Goal: Information Seeking & Learning: Learn about a topic

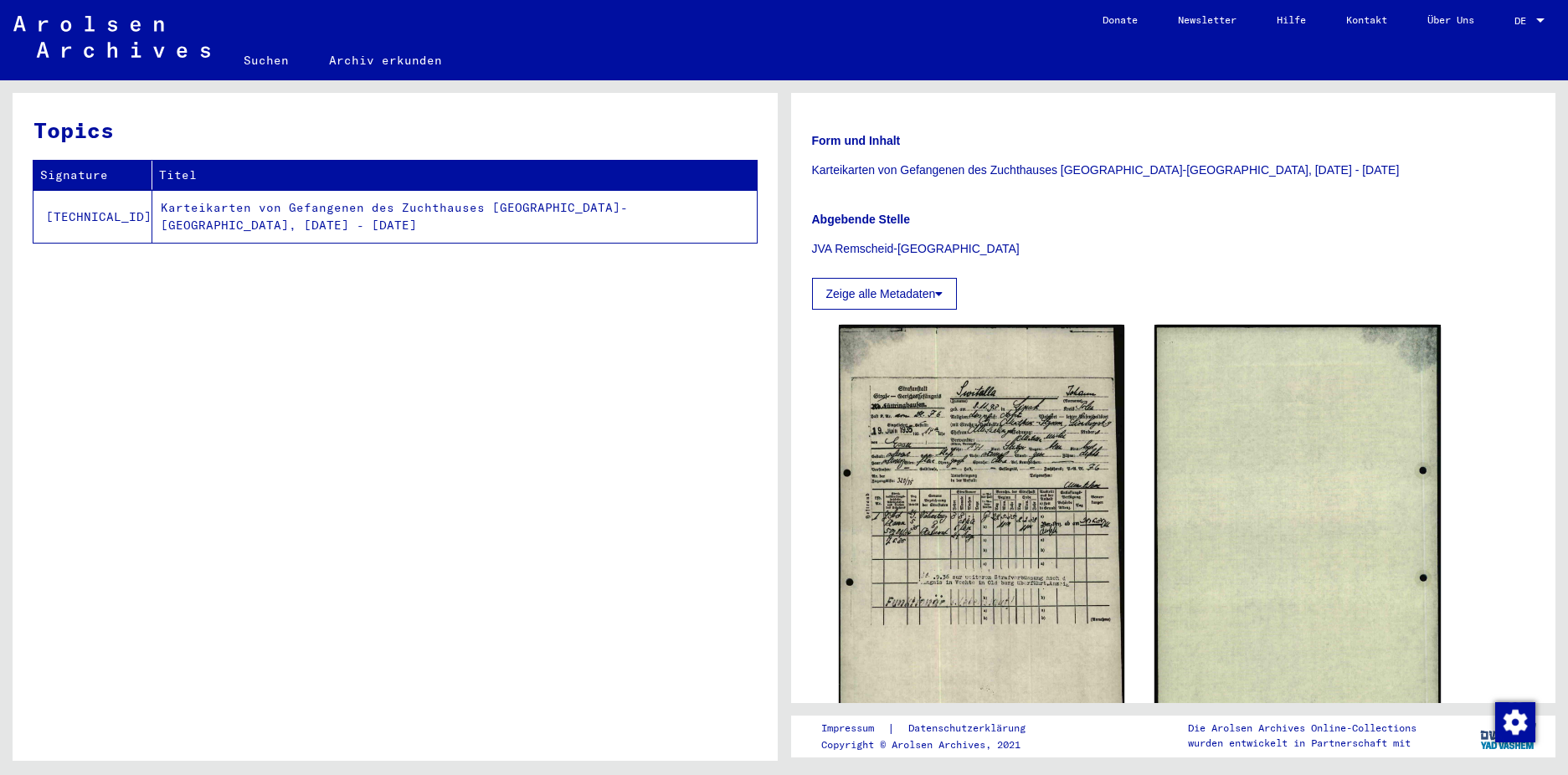
scroll to position [251, 0]
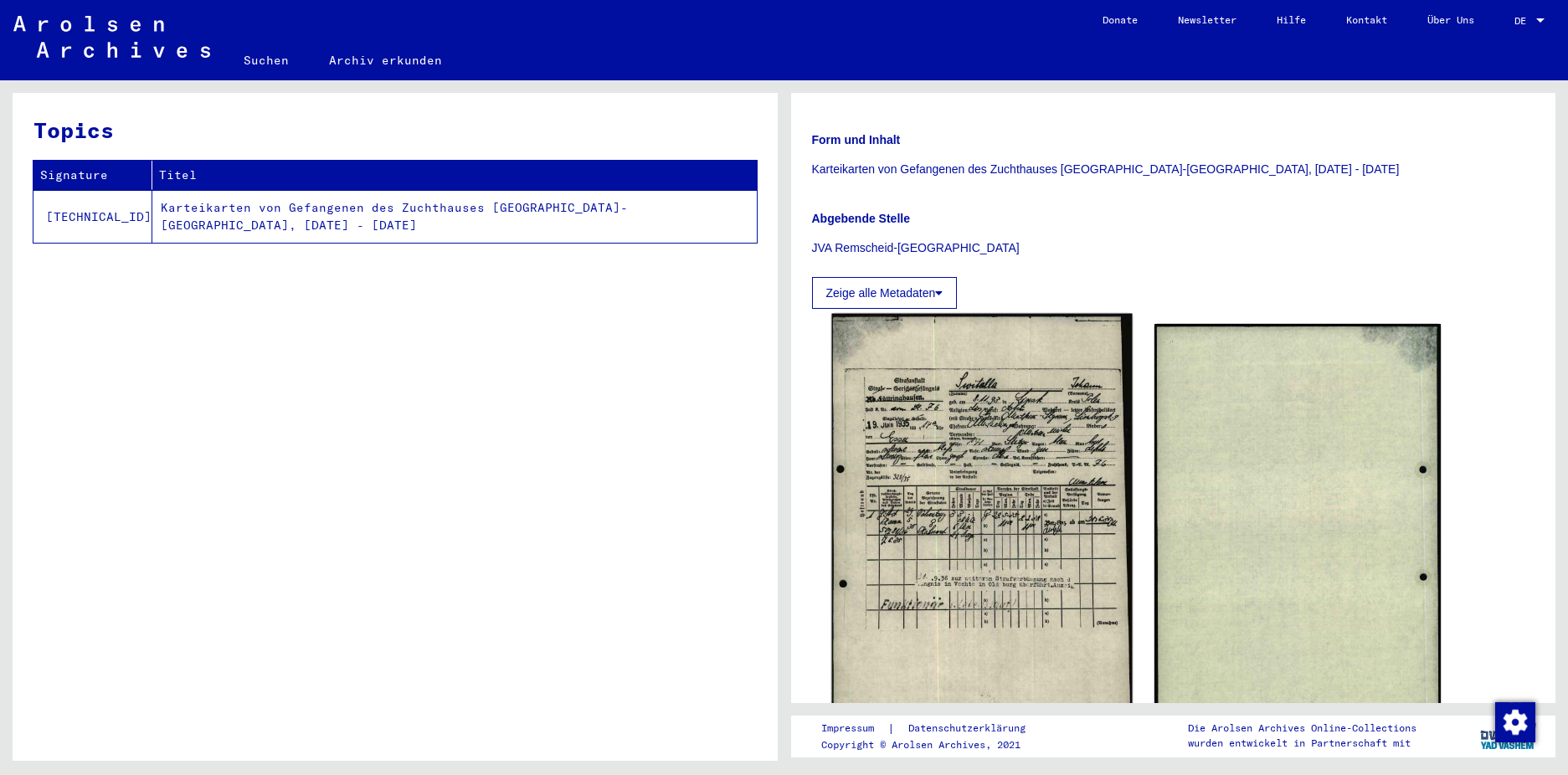
click at [1000, 464] on img at bounding box center [982, 525] width 301 height 424
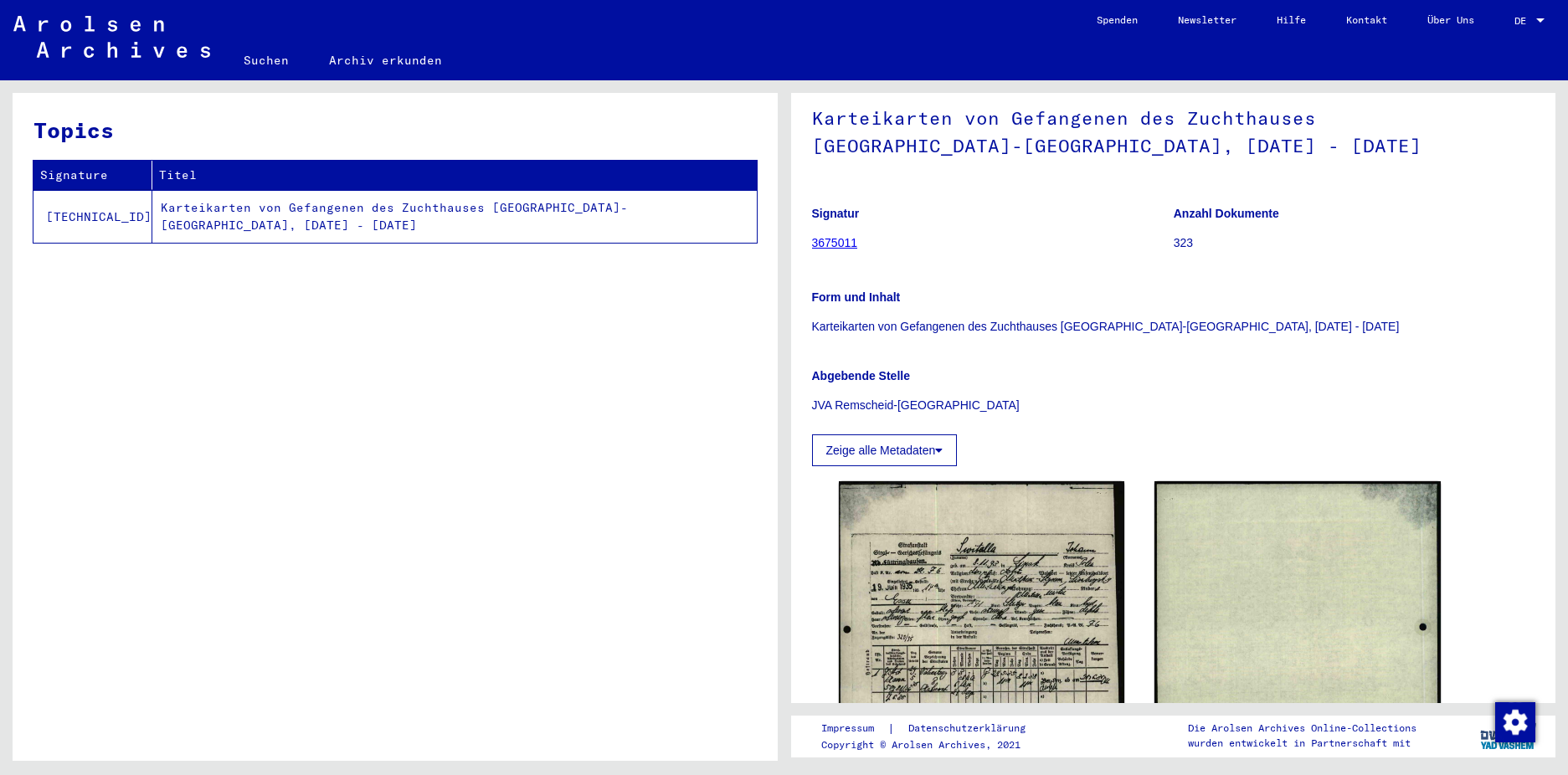
scroll to position [335, 0]
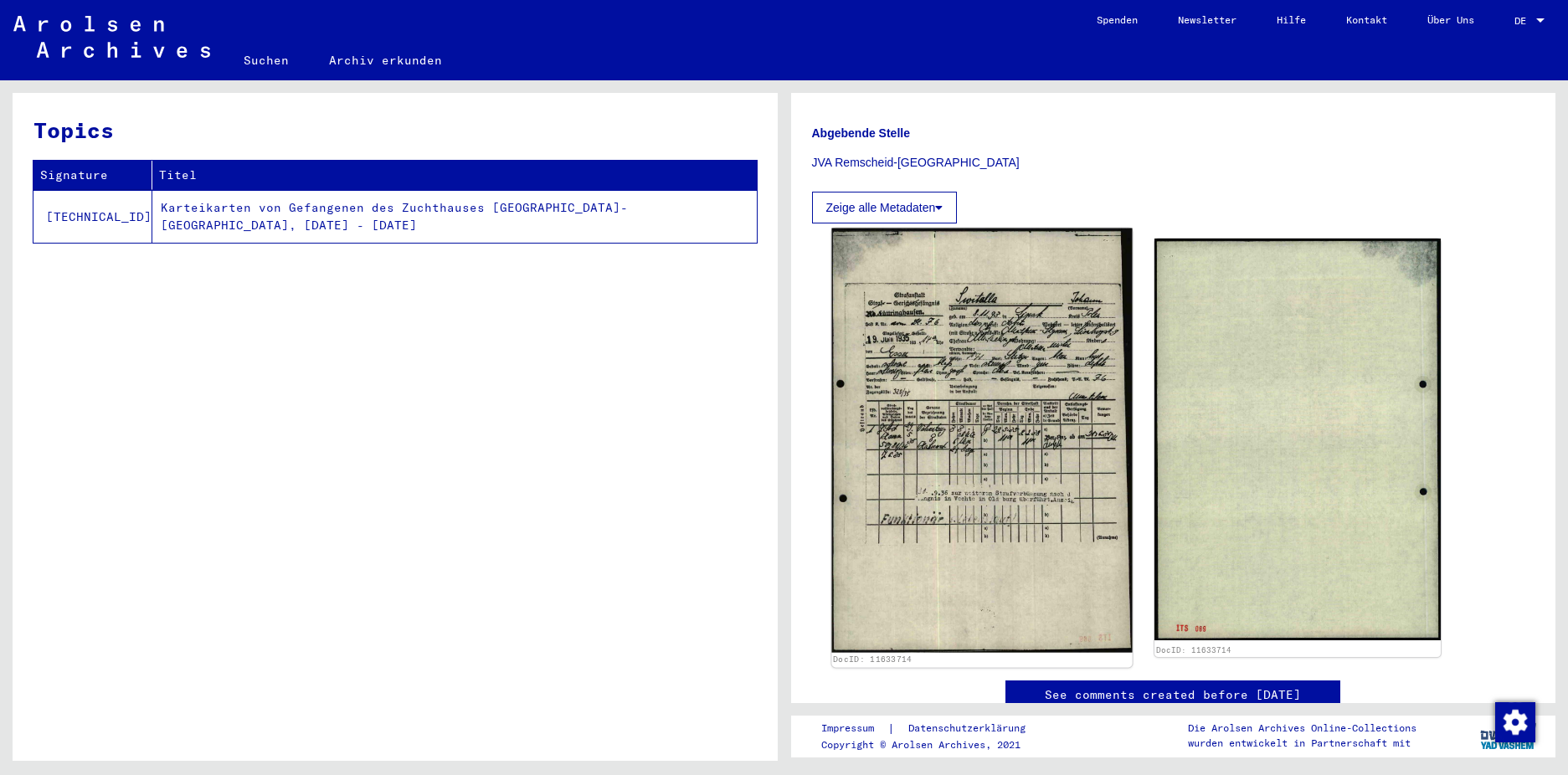
click at [980, 426] on img at bounding box center [982, 441] width 301 height 424
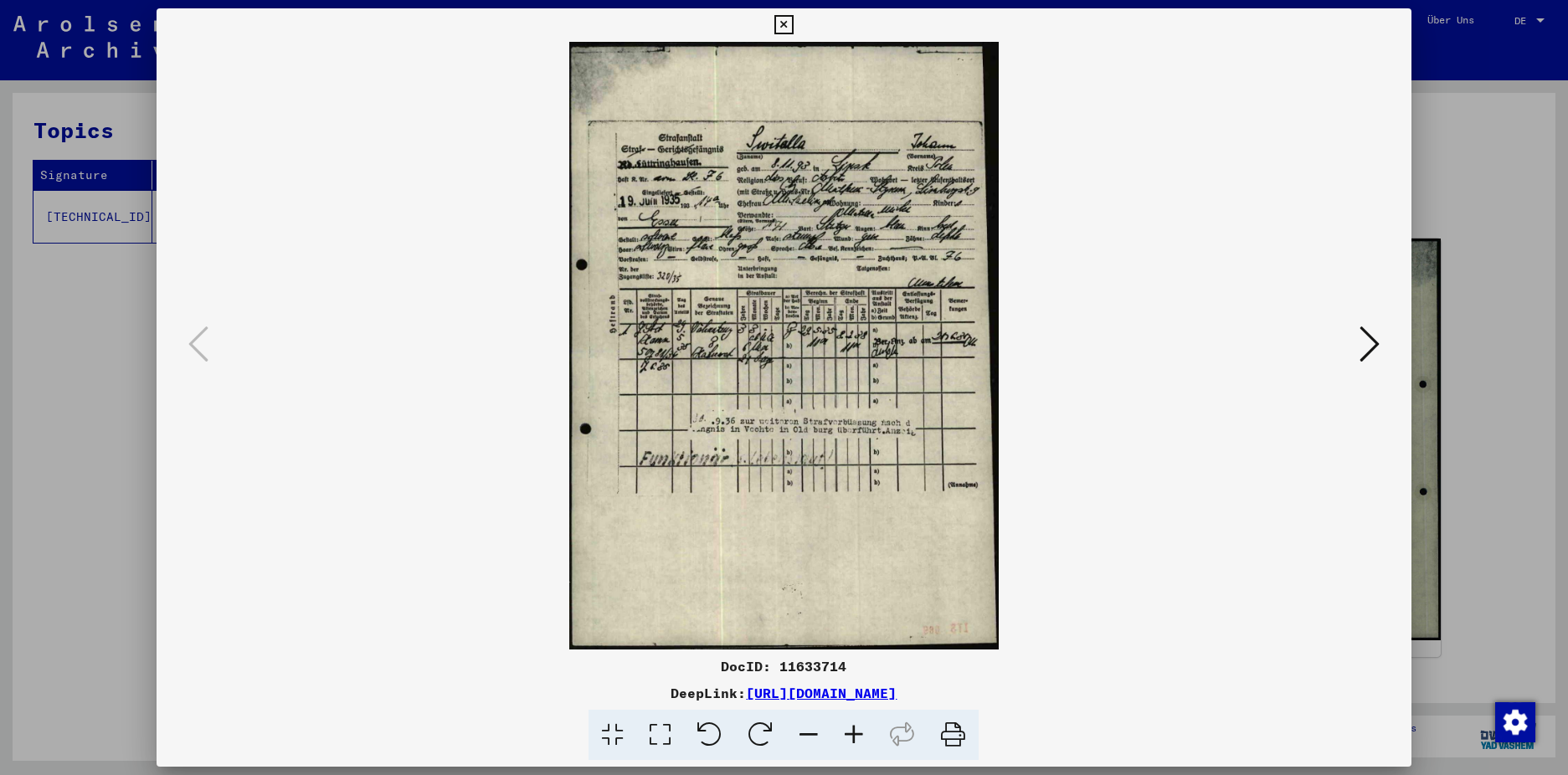
click at [852, 733] on icon at bounding box center [854, 735] width 45 height 51
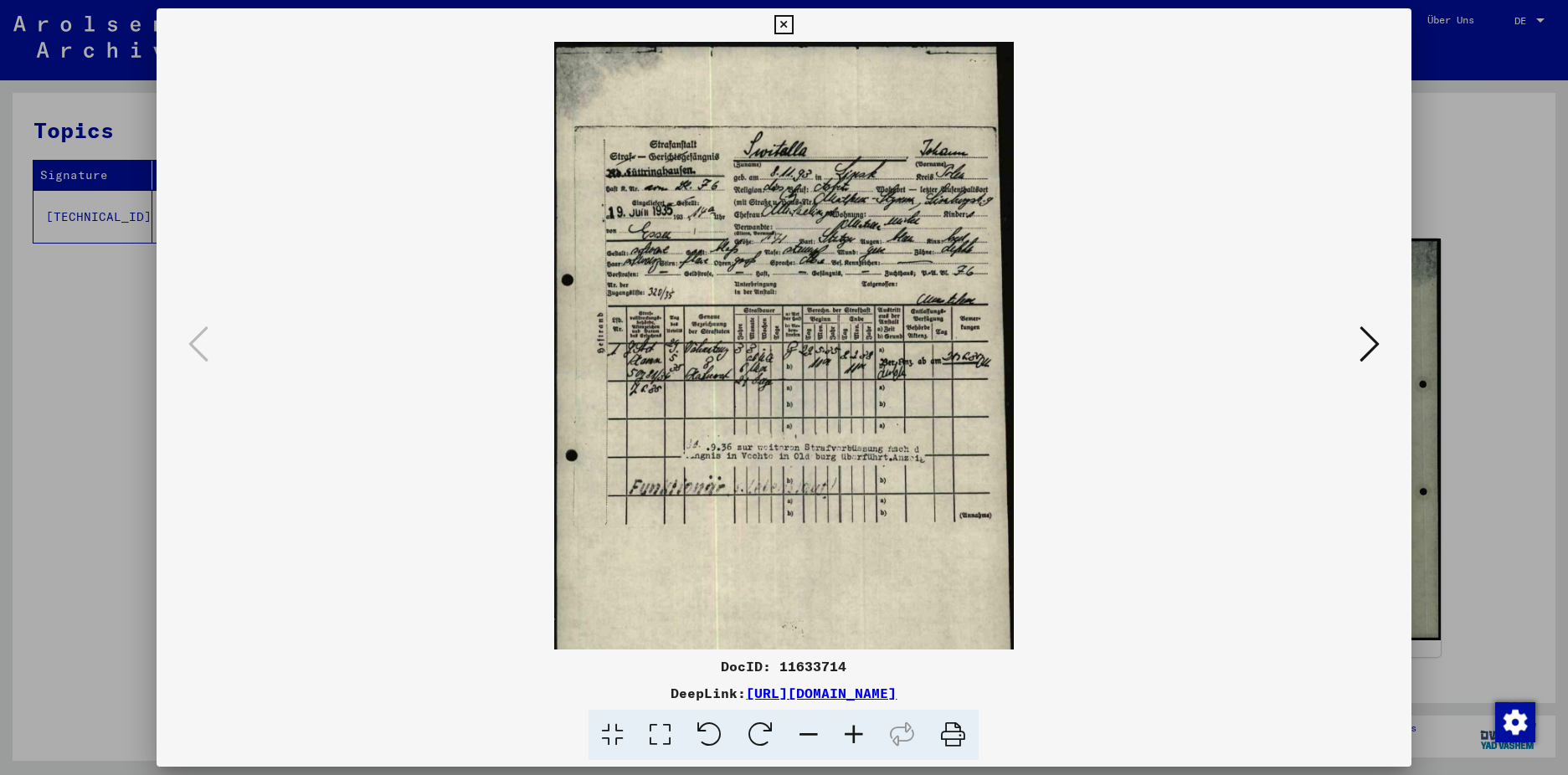
click at [854, 733] on icon at bounding box center [854, 735] width 45 height 51
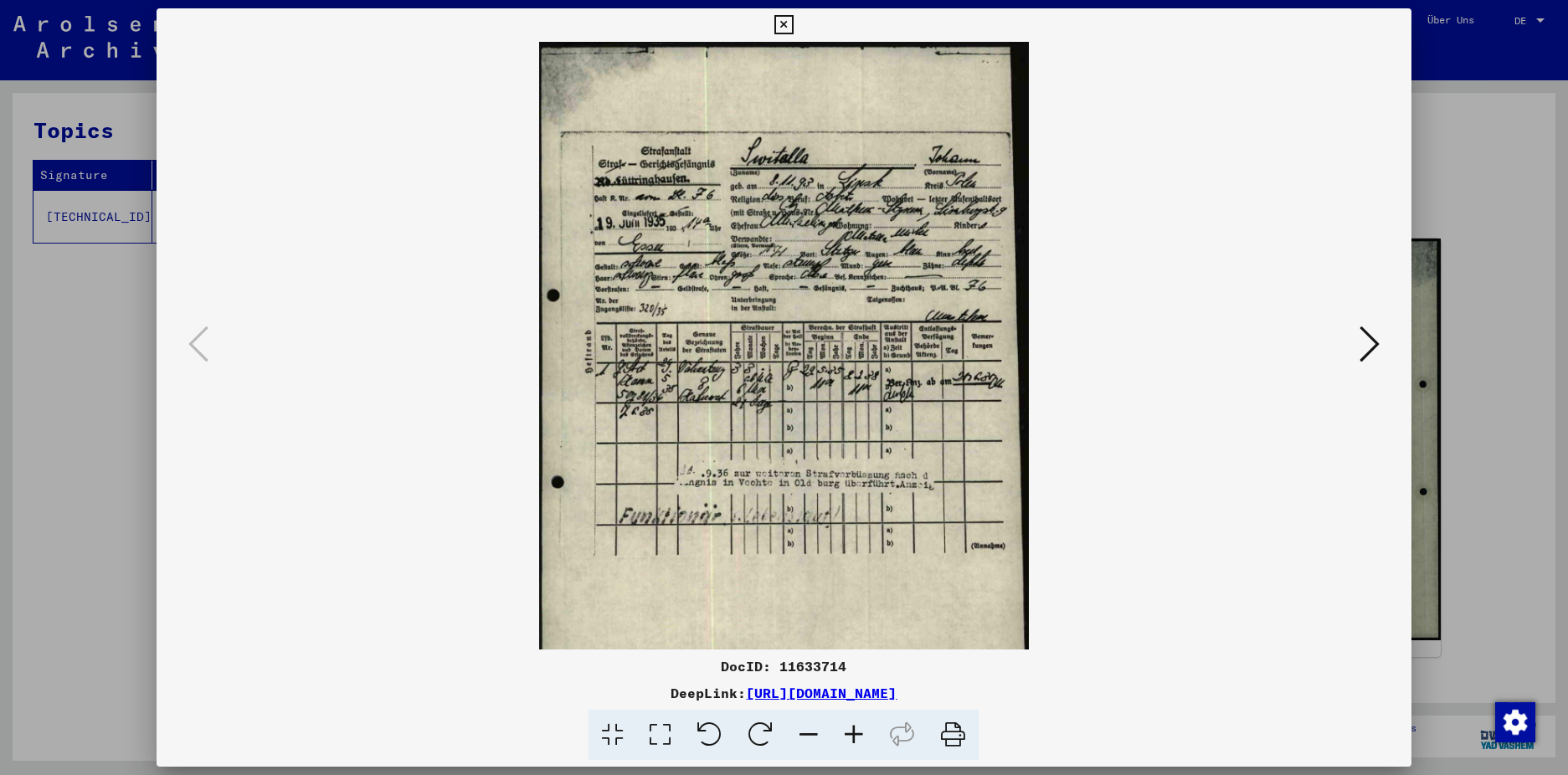
click at [854, 733] on icon at bounding box center [854, 735] width 45 height 51
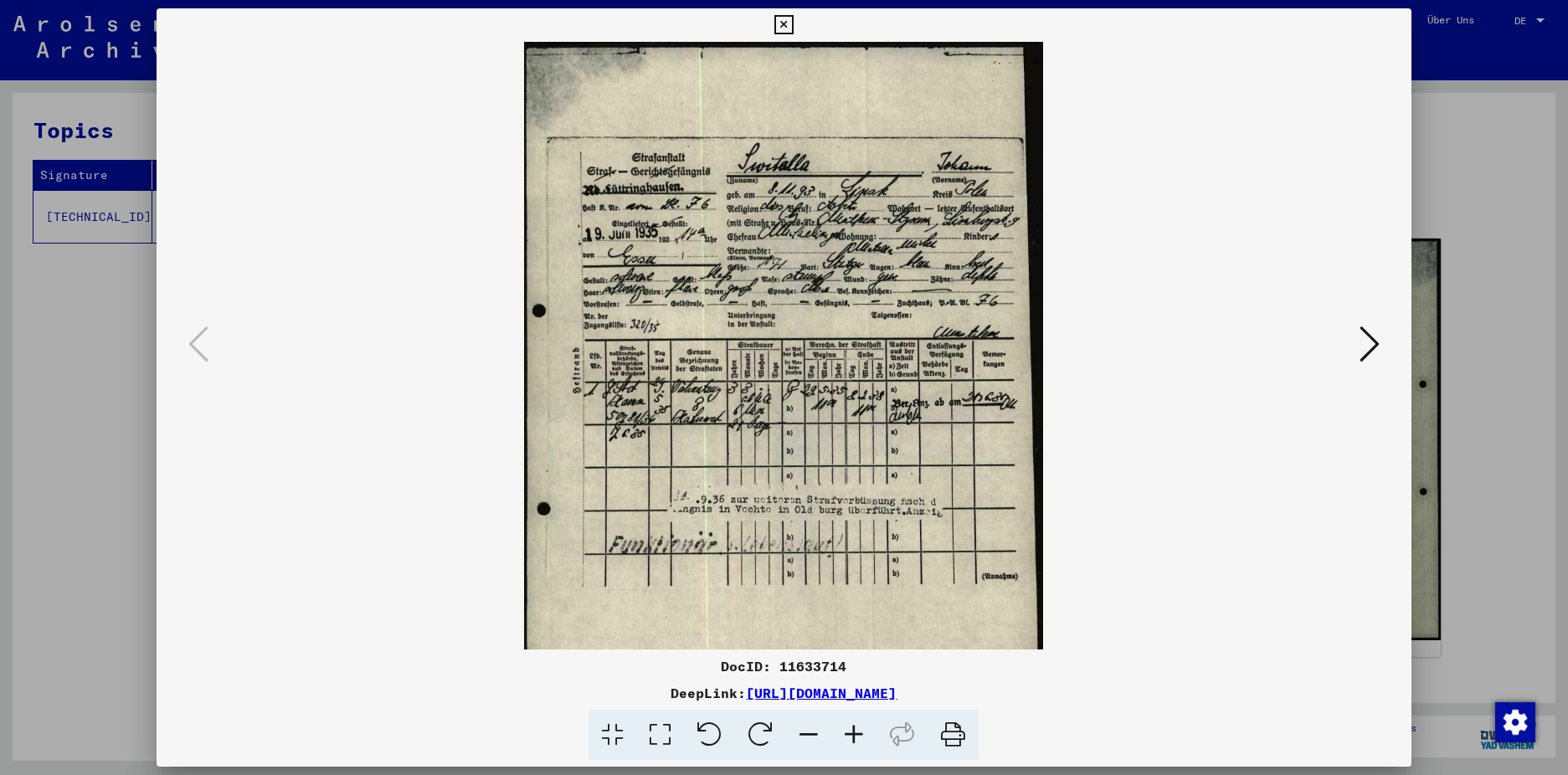
click at [856, 731] on icon at bounding box center [854, 735] width 45 height 51
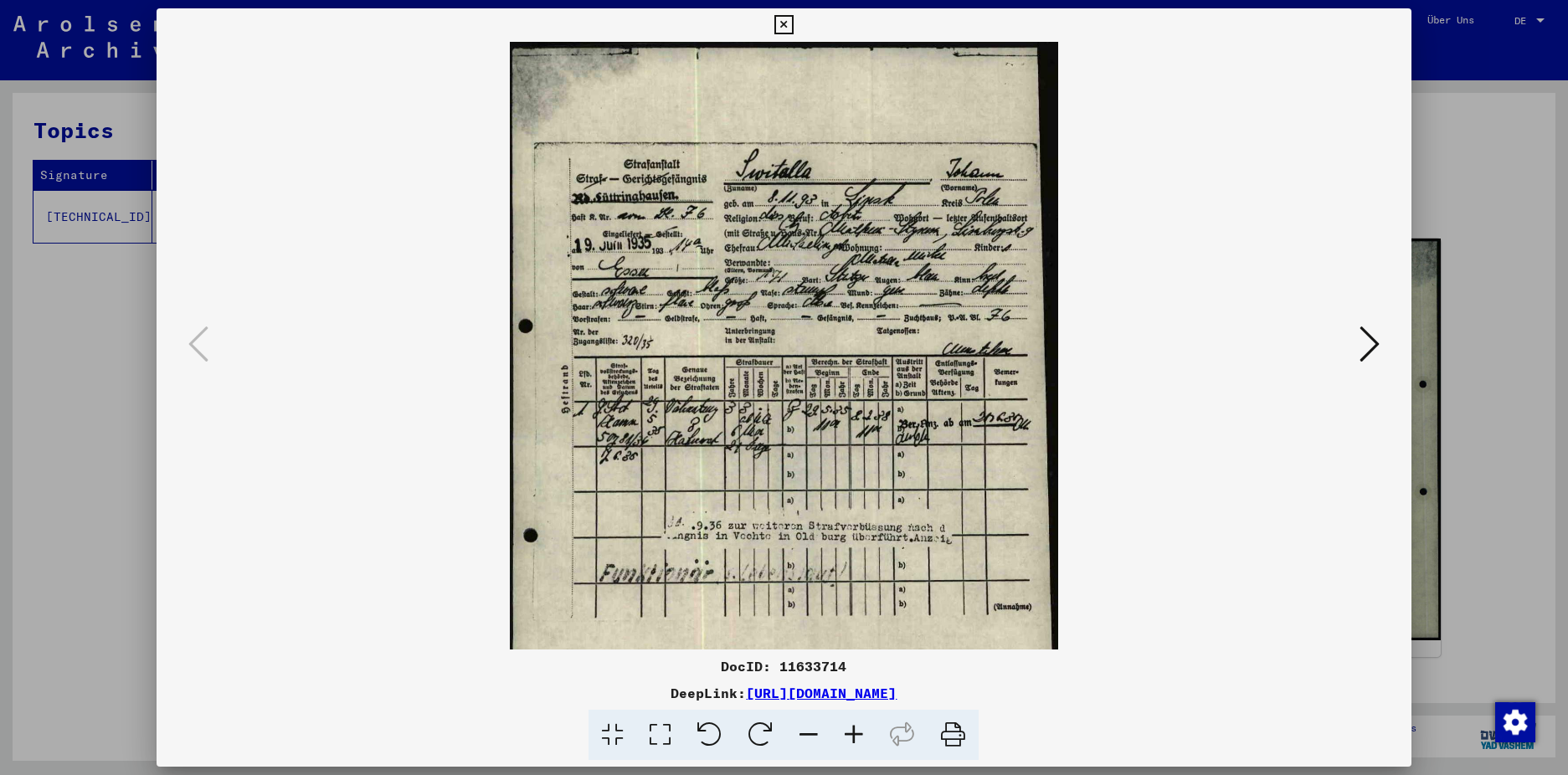
click at [861, 731] on icon at bounding box center [854, 735] width 45 height 51
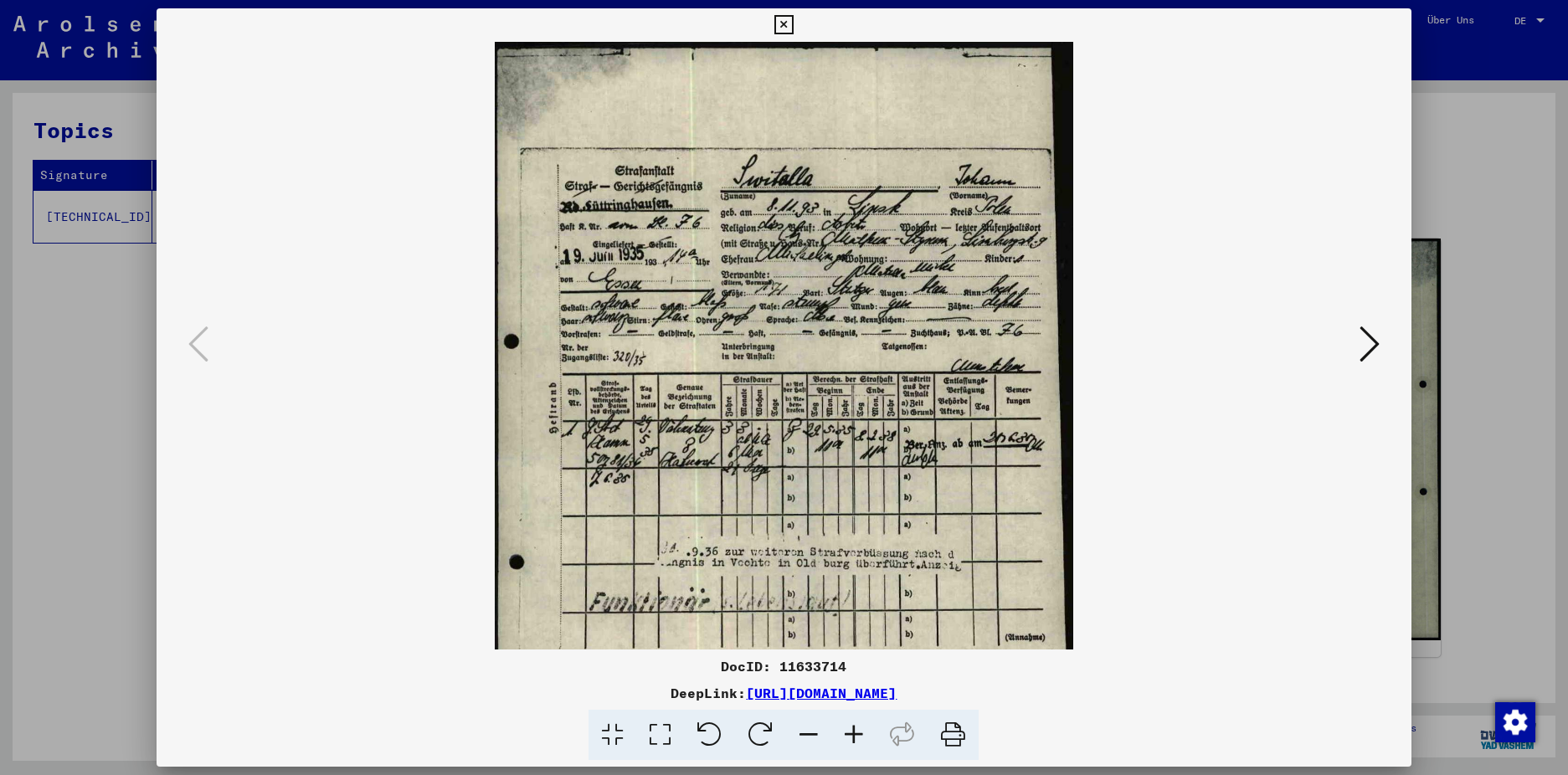
click at [864, 731] on icon at bounding box center [854, 735] width 45 height 51
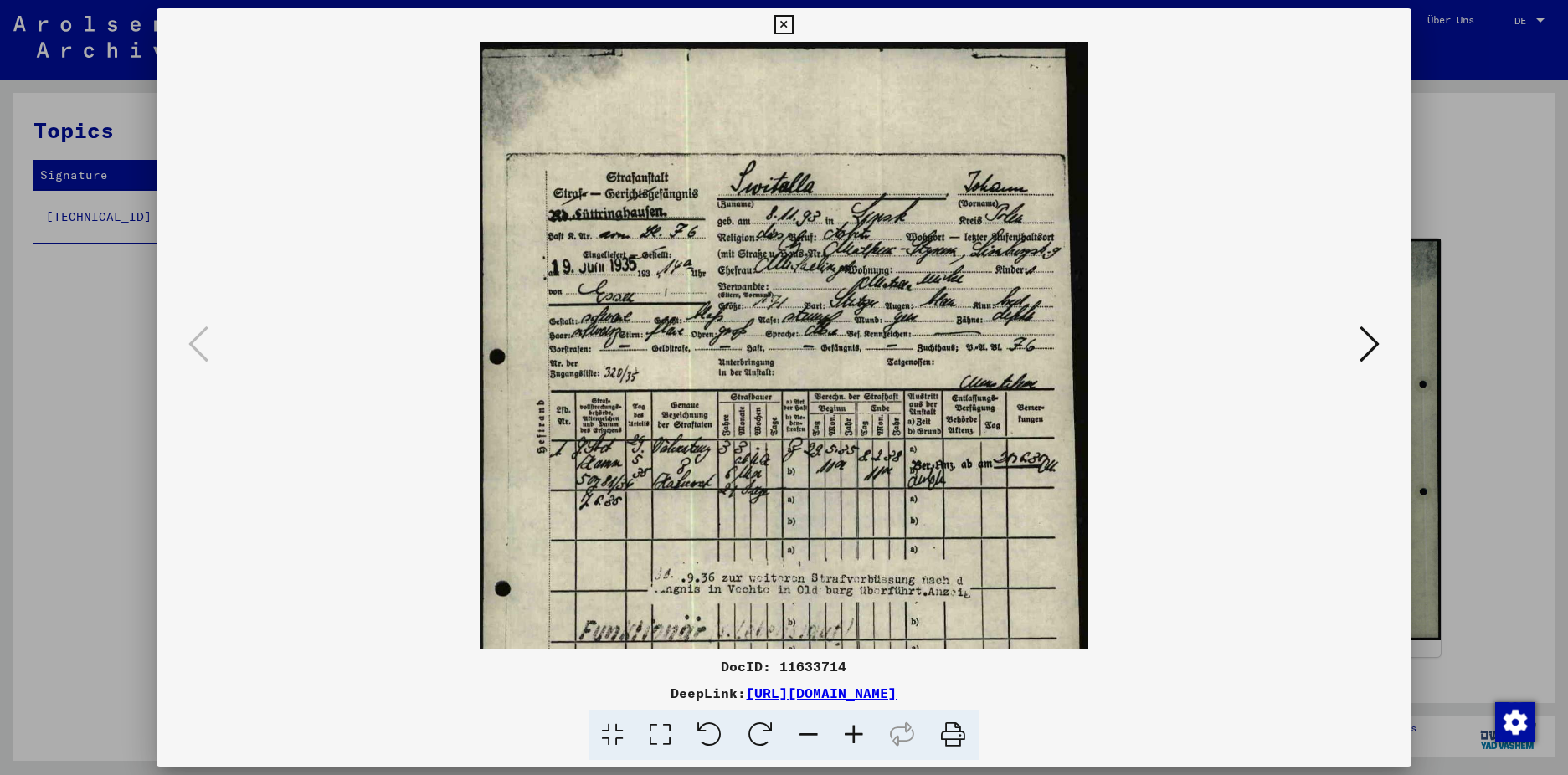
click at [855, 734] on icon at bounding box center [854, 735] width 45 height 51
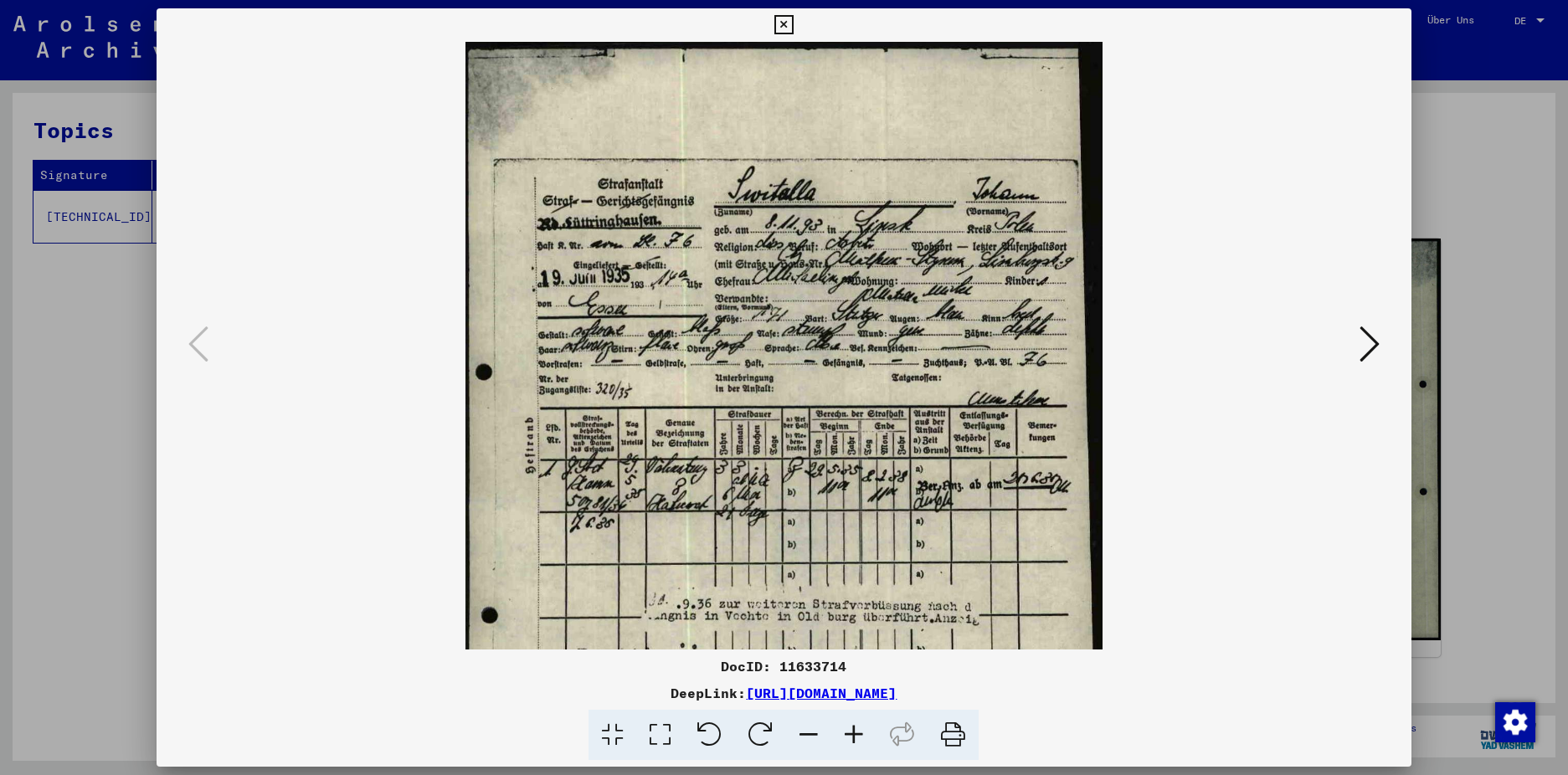
click at [855, 734] on icon at bounding box center [854, 735] width 45 height 51
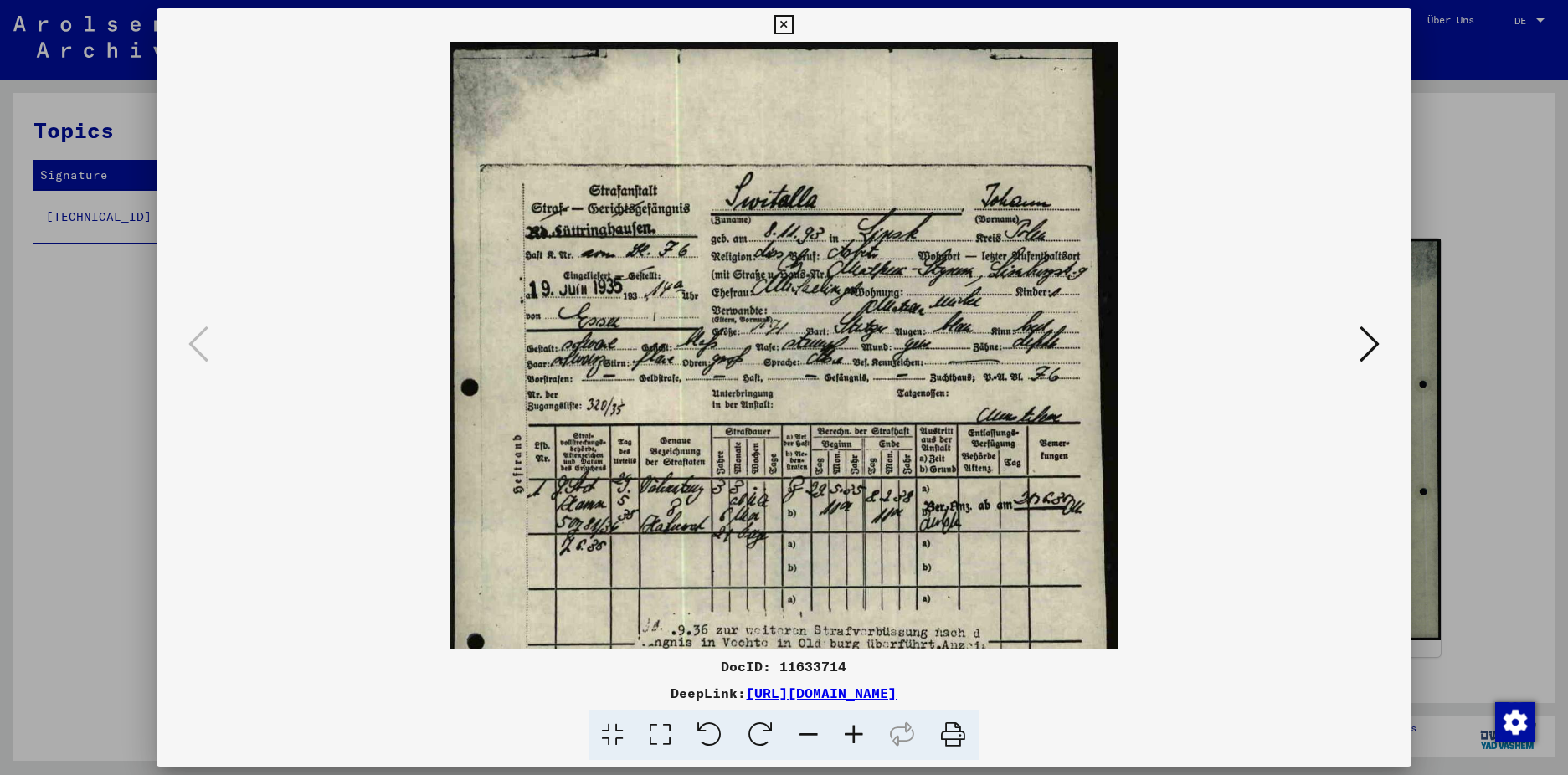
click at [855, 734] on icon at bounding box center [854, 735] width 45 height 51
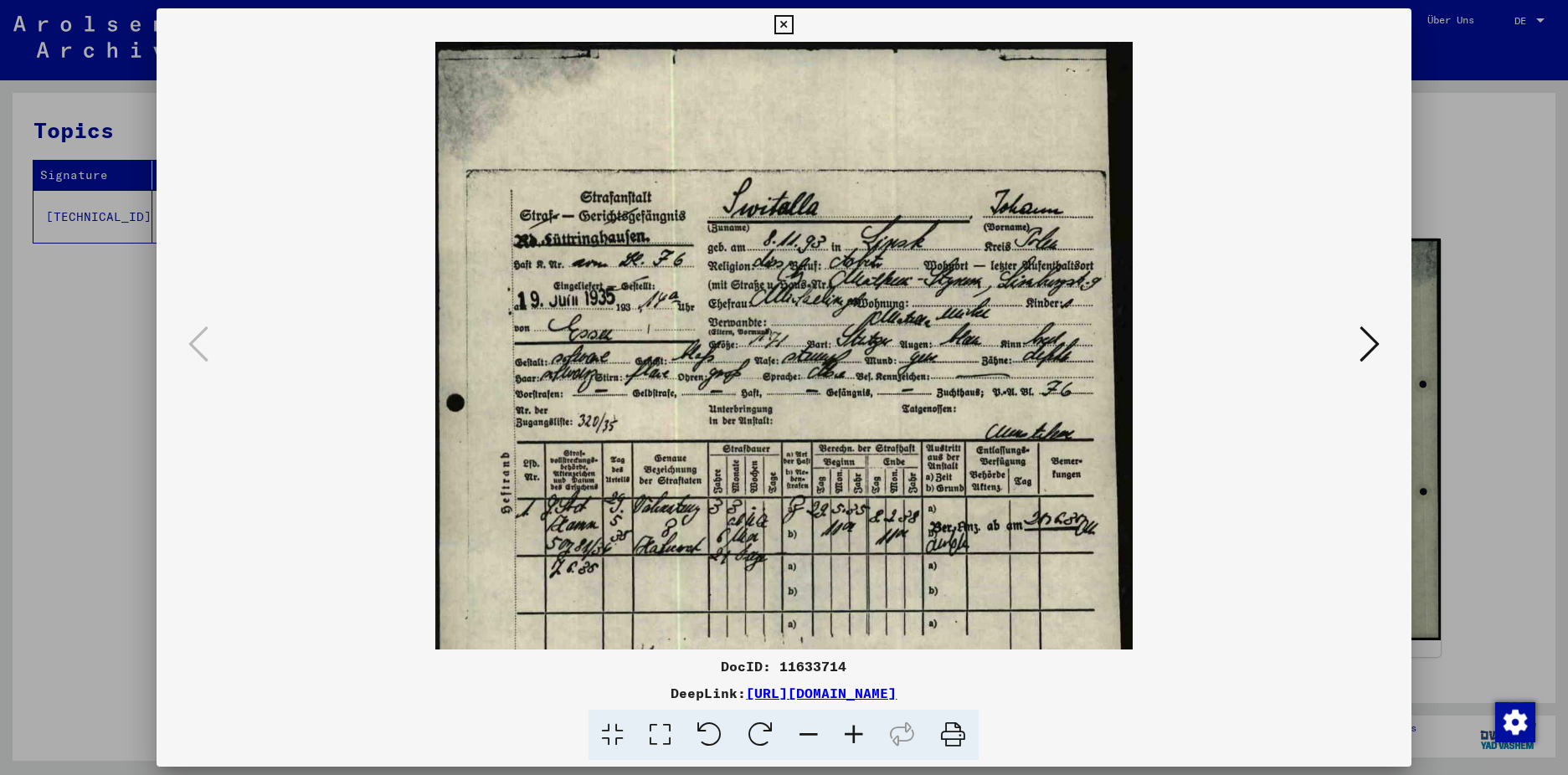
click at [855, 736] on icon at bounding box center [854, 735] width 45 height 51
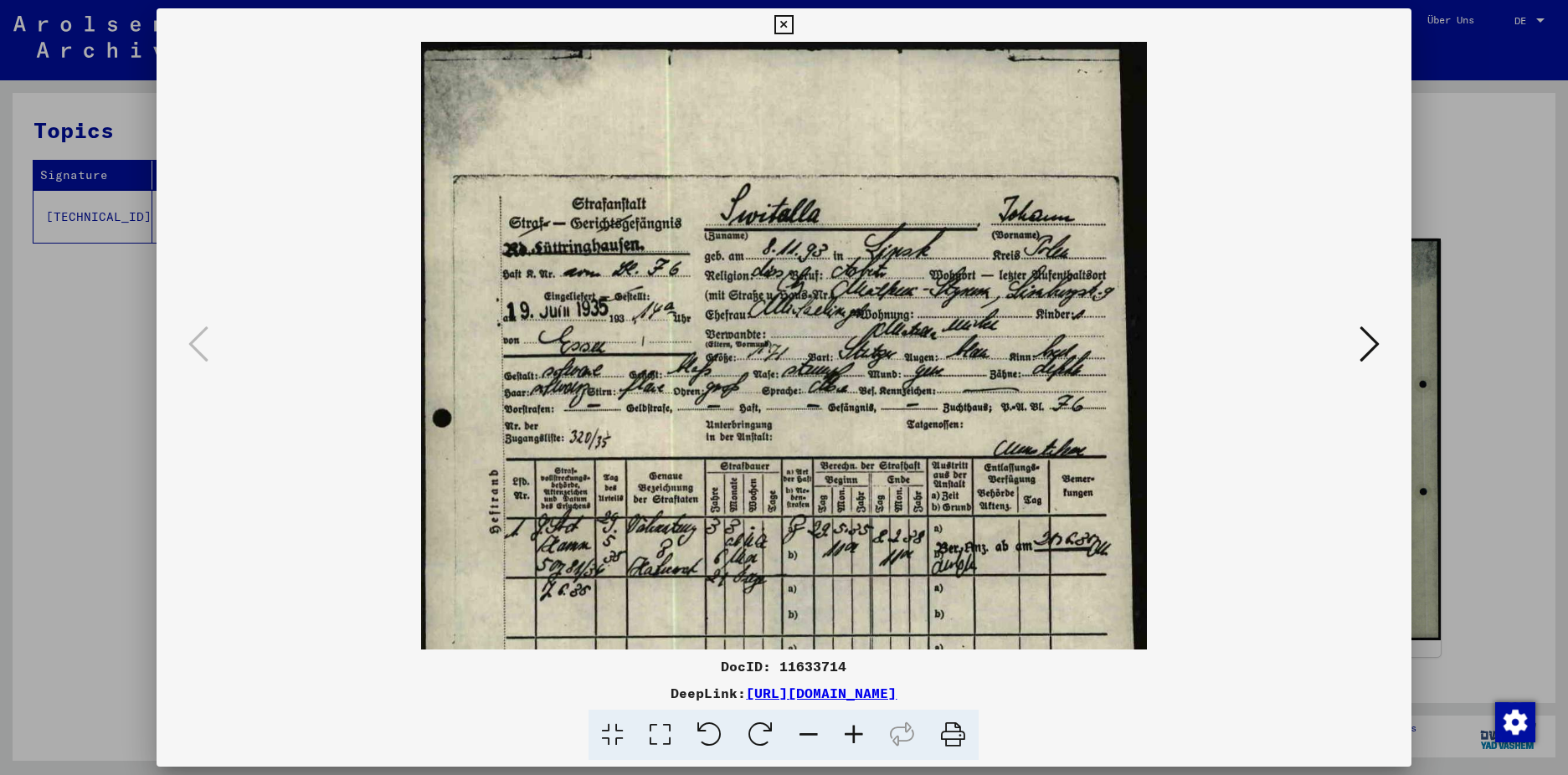
click at [854, 735] on icon at bounding box center [854, 735] width 45 height 51
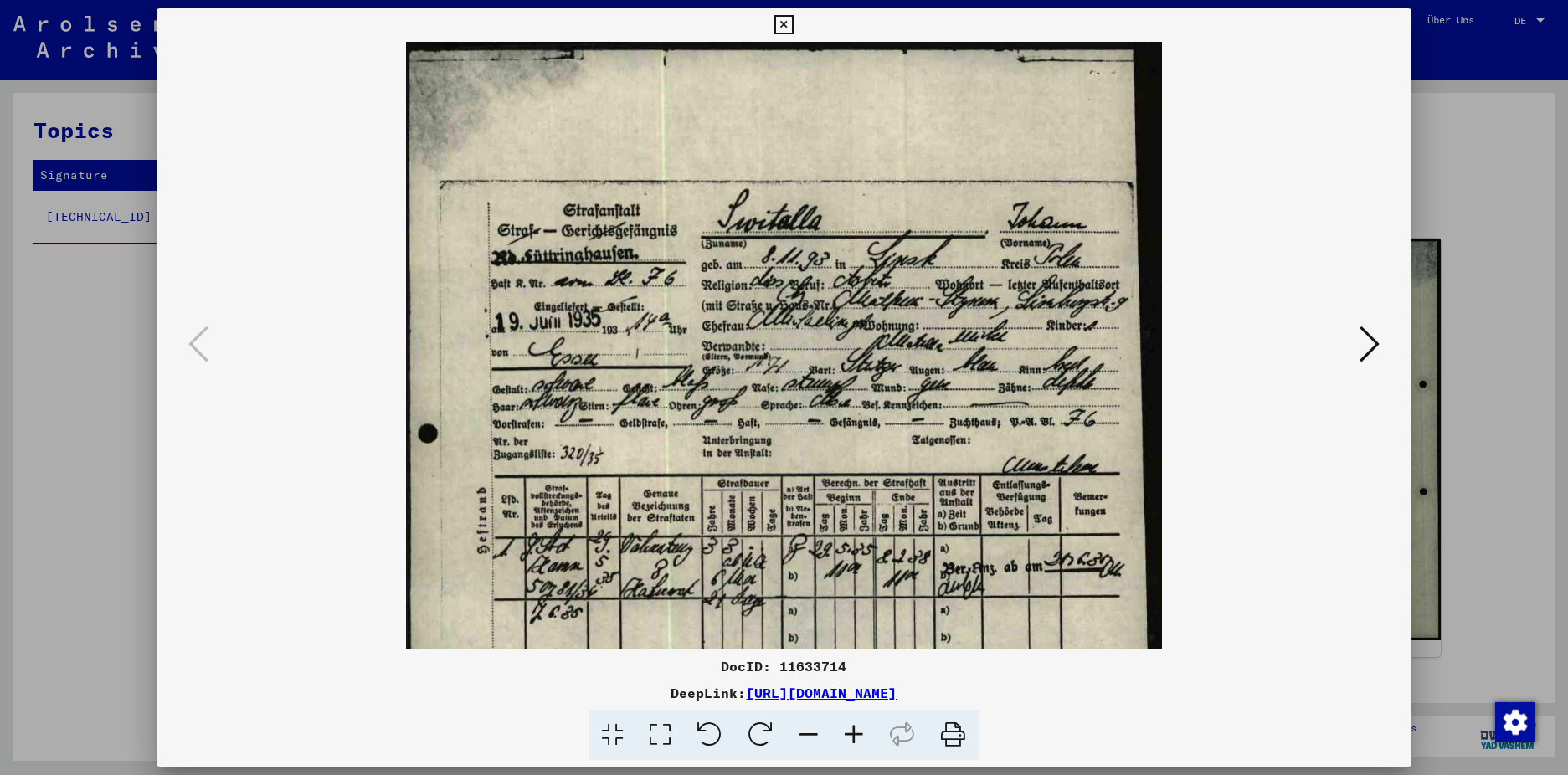
click at [854, 735] on icon at bounding box center [854, 735] width 45 height 51
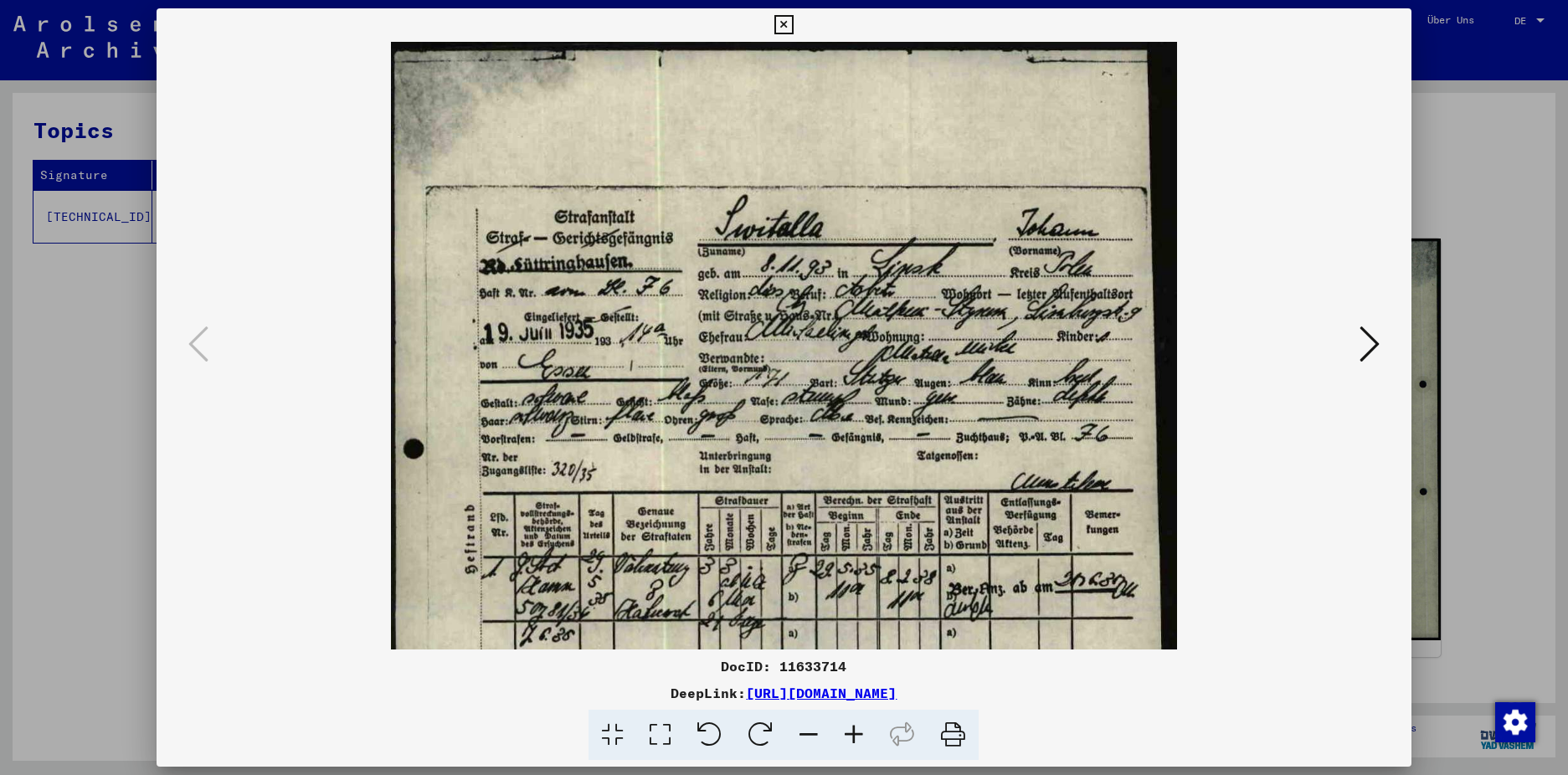
click at [854, 736] on icon at bounding box center [854, 735] width 45 height 51
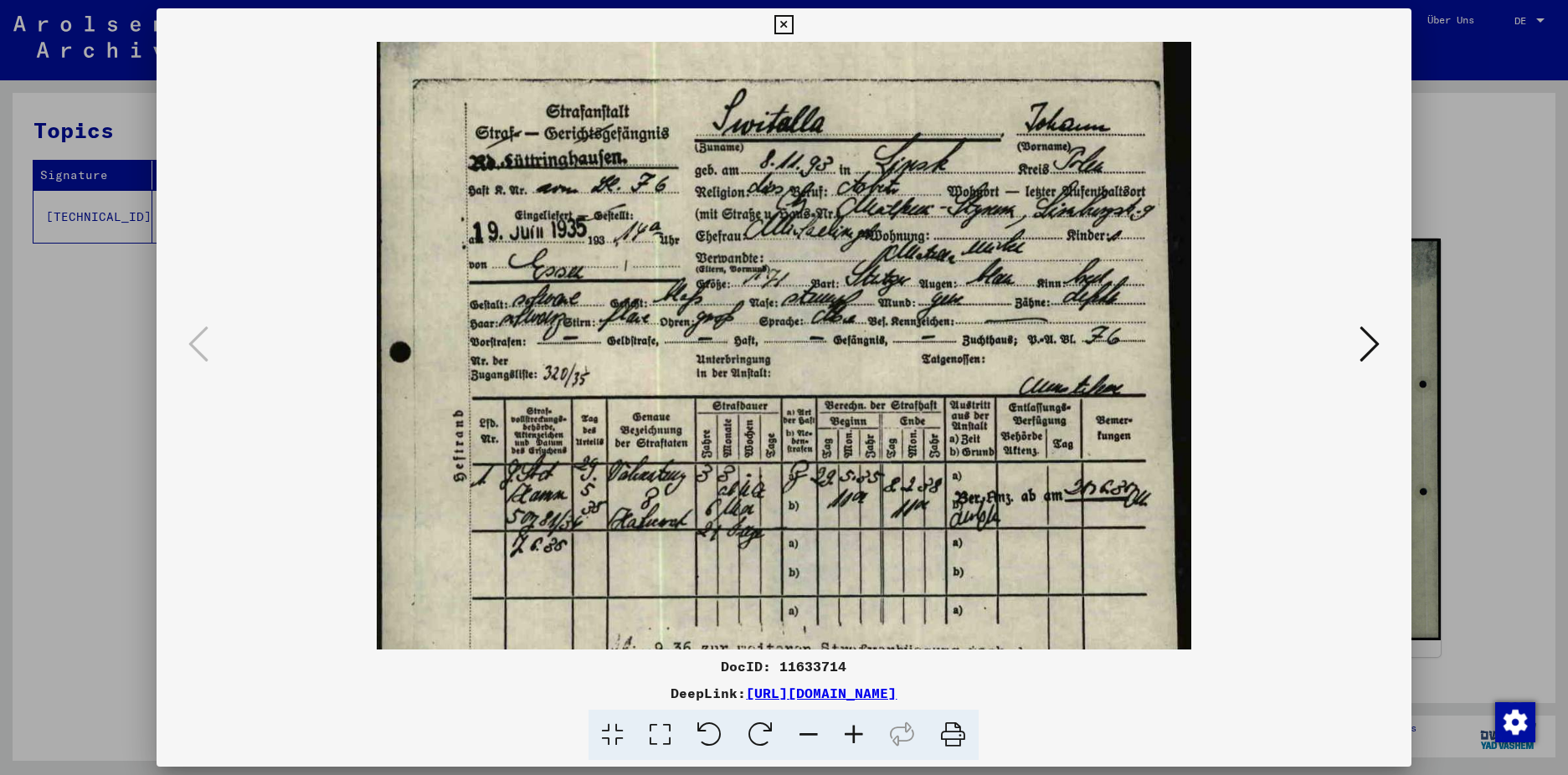
scroll to position [138, 0]
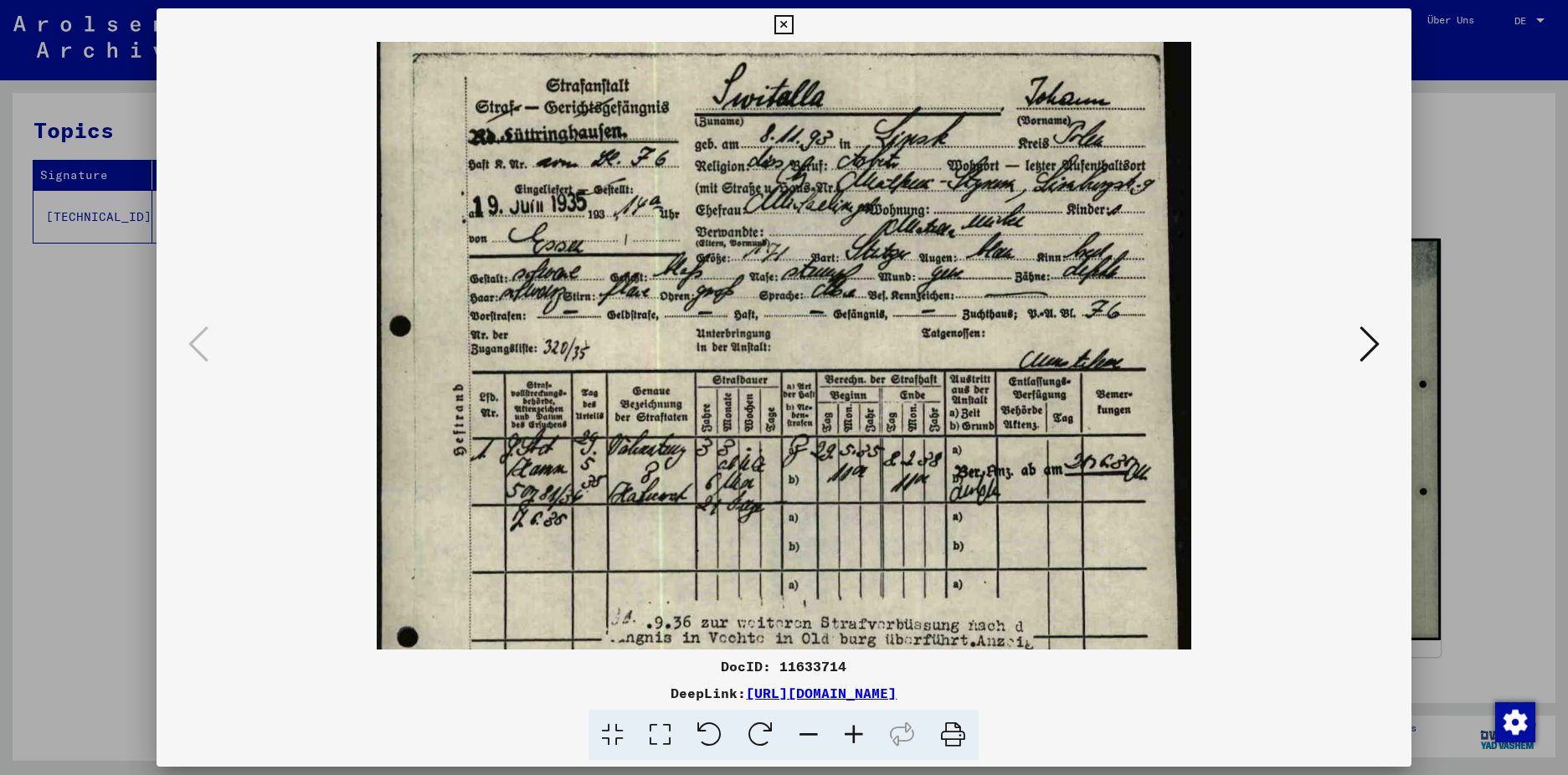
drag, startPoint x: 875, startPoint y: 613, endPoint x: 893, endPoint y: 475, distance: 139.2
click at [893, 475] on img at bounding box center [784, 479] width 816 height 1152
